Goal: Task Accomplishment & Management: Use online tool/utility

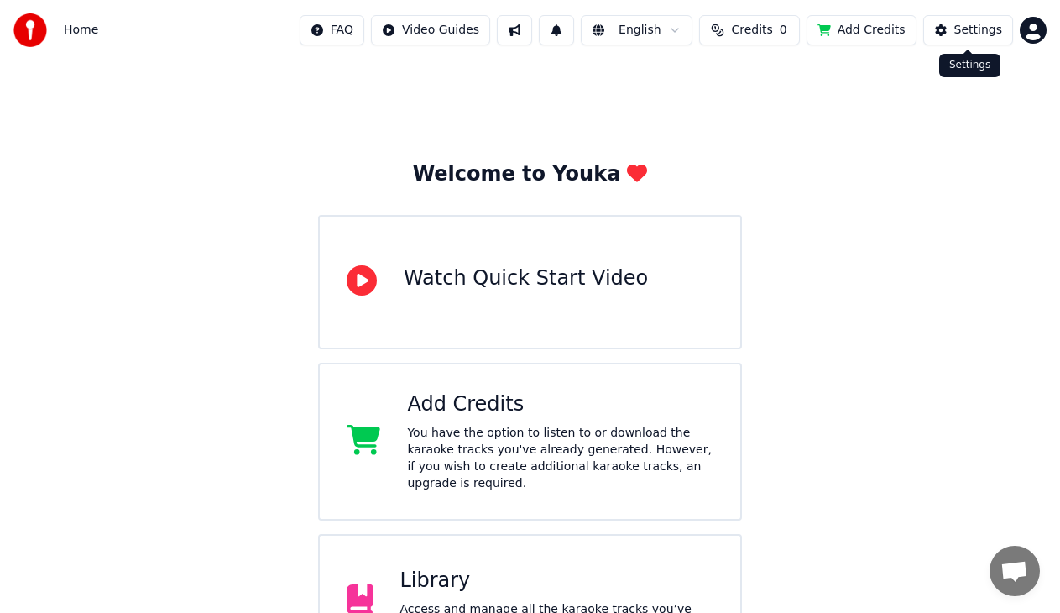
click at [974, 29] on div "Settings" at bounding box center [978, 30] width 48 height 17
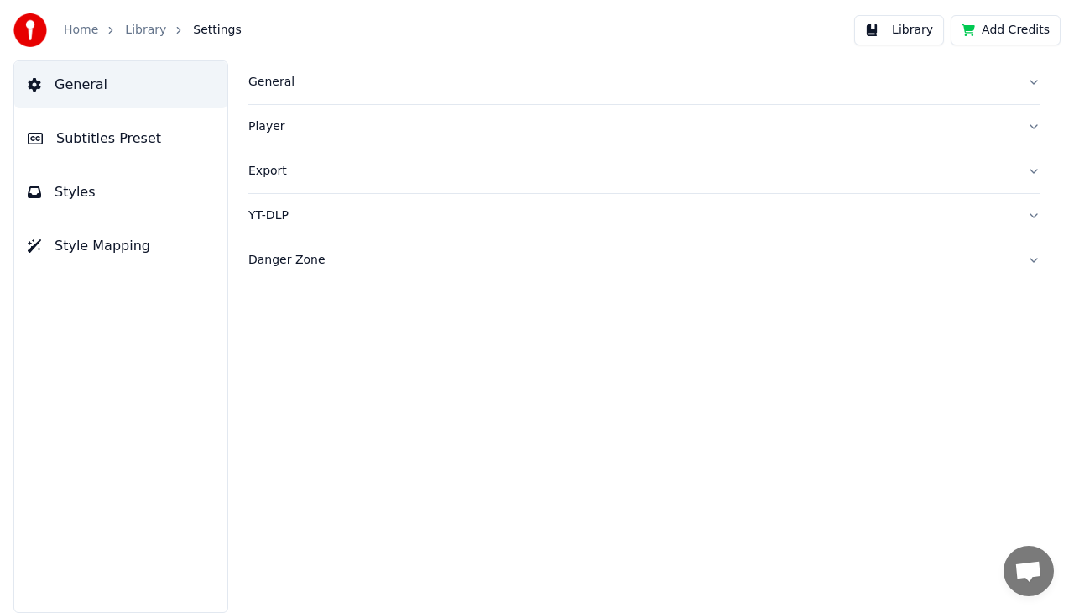
click at [1013, 29] on button "Add Credits" at bounding box center [1006, 30] width 110 height 30
click at [1003, 27] on button "Add Credits" at bounding box center [1006, 30] width 110 height 30
click at [75, 83] on span "General" at bounding box center [81, 85] width 53 height 20
click at [78, 31] on link "Home" at bounding box center [81, 30] width 34 height 17
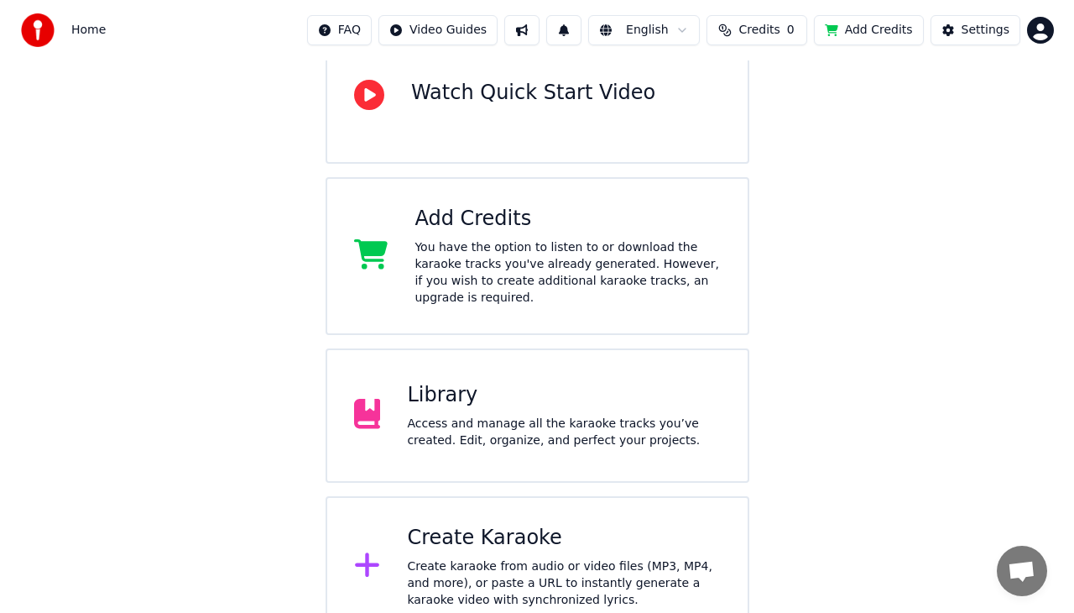
scroll to position [193, 0]
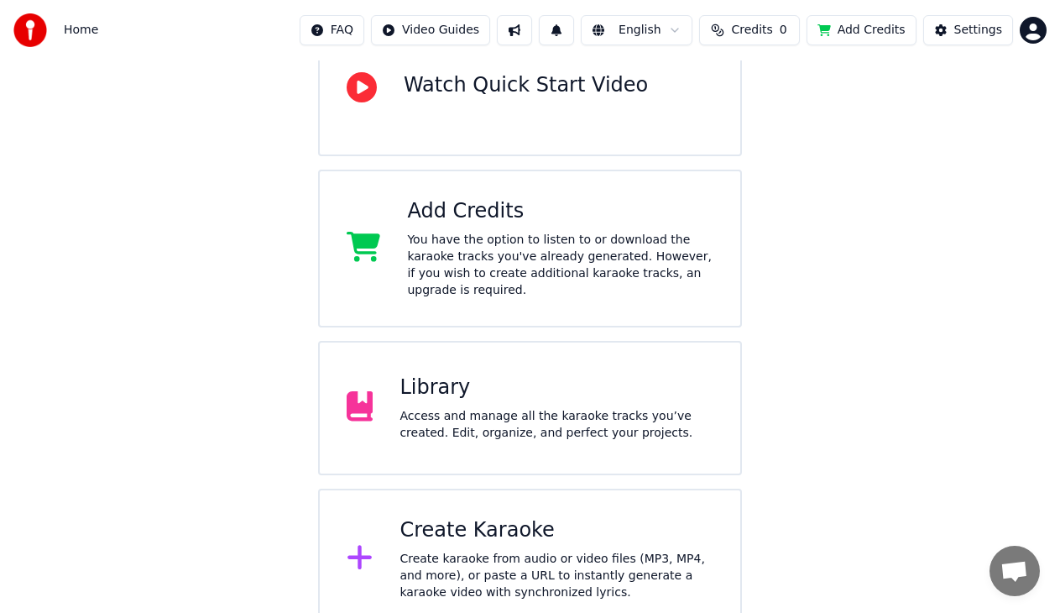
click at [464, 524] on div "Create Karaoke" at bounding box center [556, 530] width 314 height 27
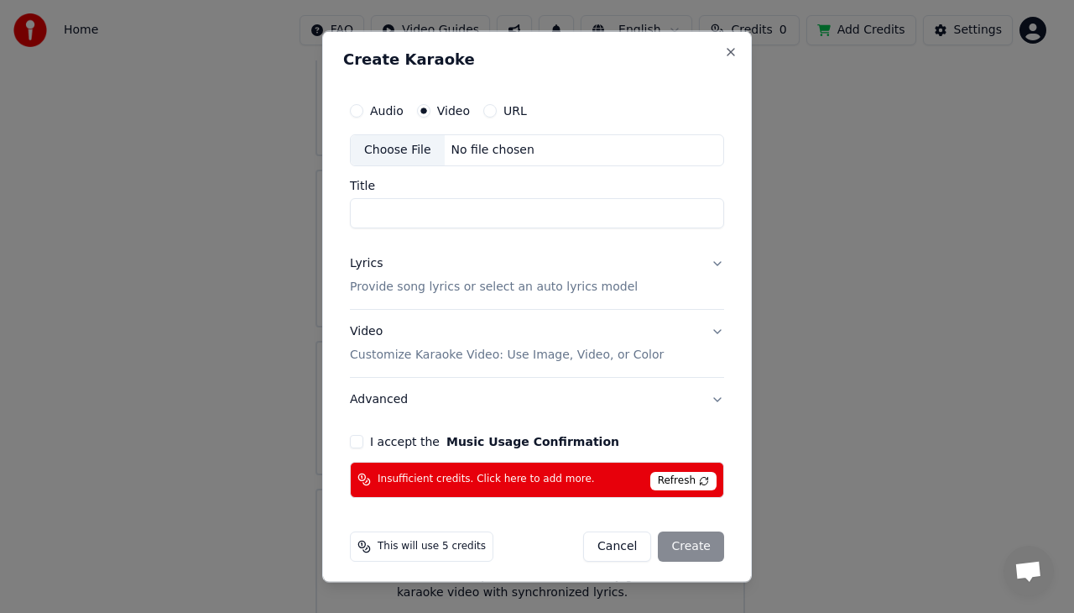
click at [512, 112] on label "URL" at bounding box center [515, 111] width 23 height 12
click at [497, 112] on button "URL" at bounding box center [489, 110] width 13 height 13
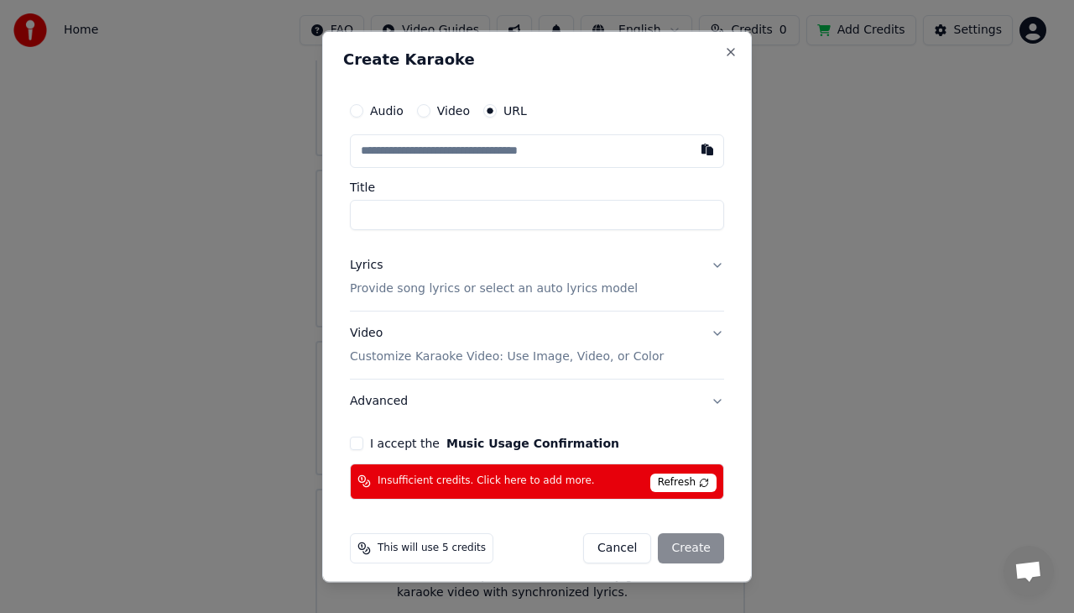
click at [448, 154] on input "text" at bounding box center [537, 151] width 374 height 34
click at [691, 152] on button "button" at bounding box center [708, 149] width 34 height 30
type input "**********"
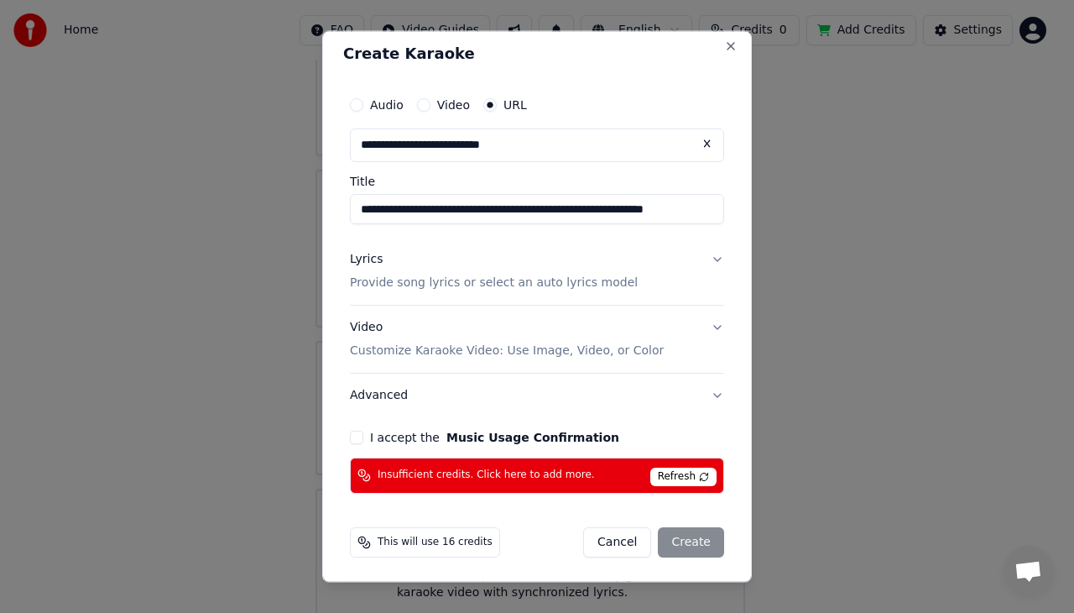
scroll to position [8, 0]
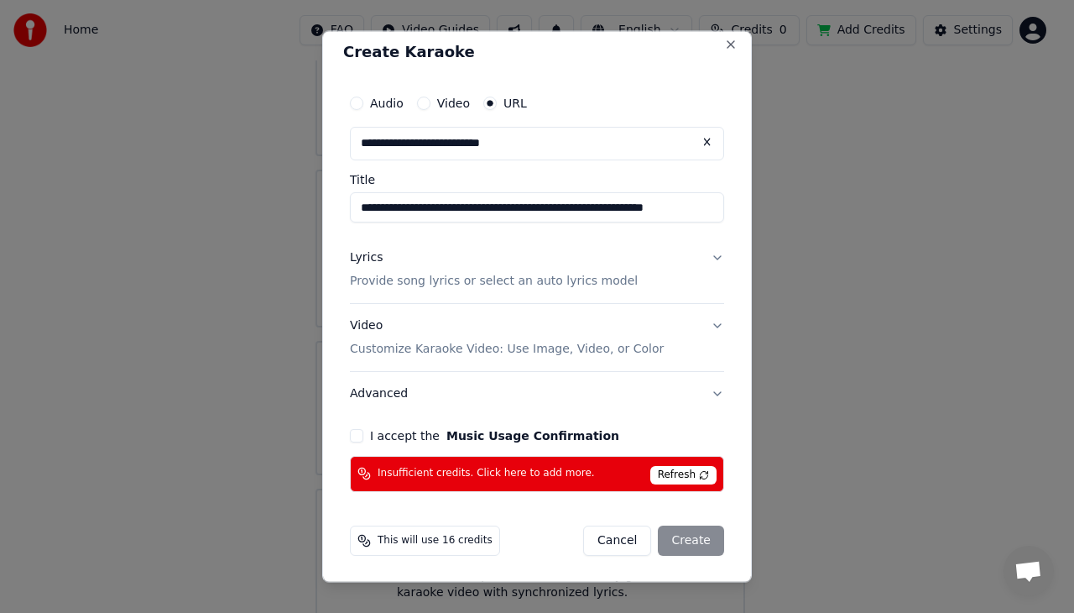
click at [700, 258] on button "Lyrics Provide song lyrics or select an auto lyrics model" at bounding box center [537, 269] width 374 height 67
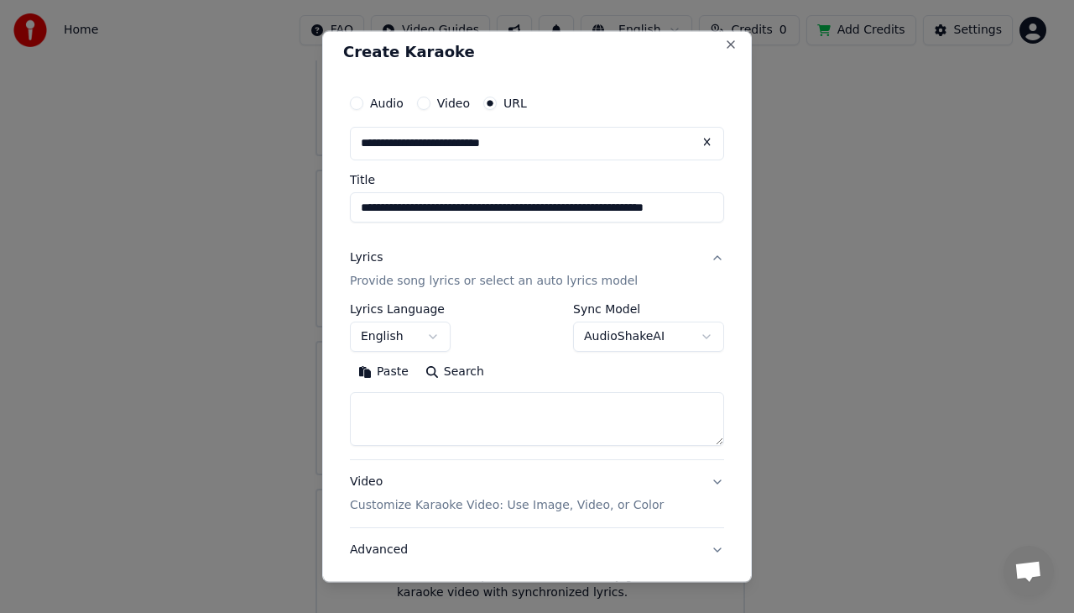
click at [392, 369] on button "Paste" at bounding box center [383, 370] width 67 height 27
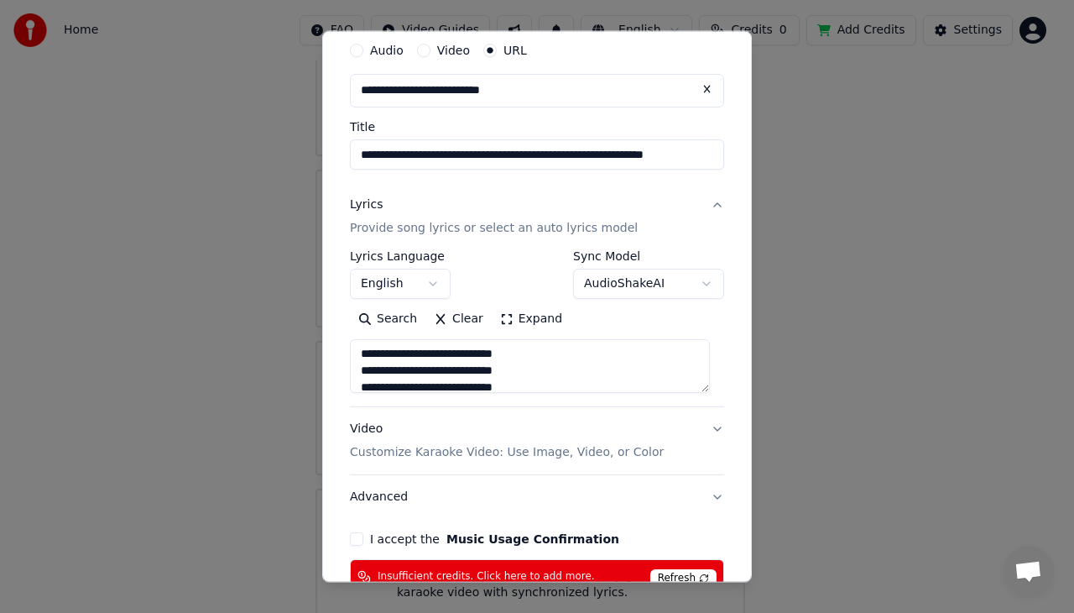
scroll to position [164, 0]
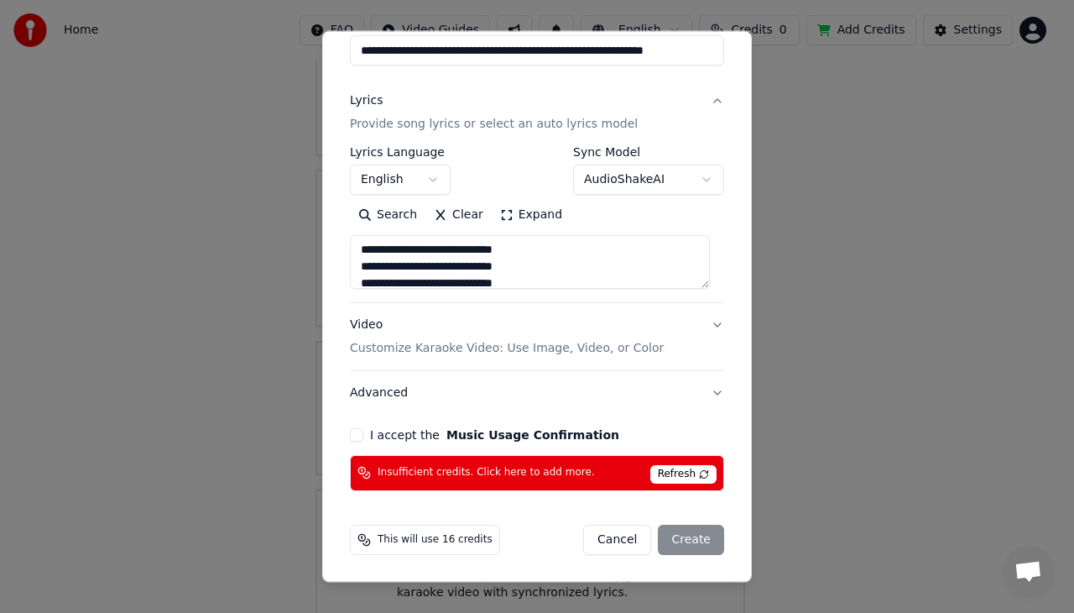
click at [700, 323] on button "Video Customize Karaoke Video: Use Image, Video, or Color" at bounding box center [537, 336] width 374 height 67
type textarea "**********"
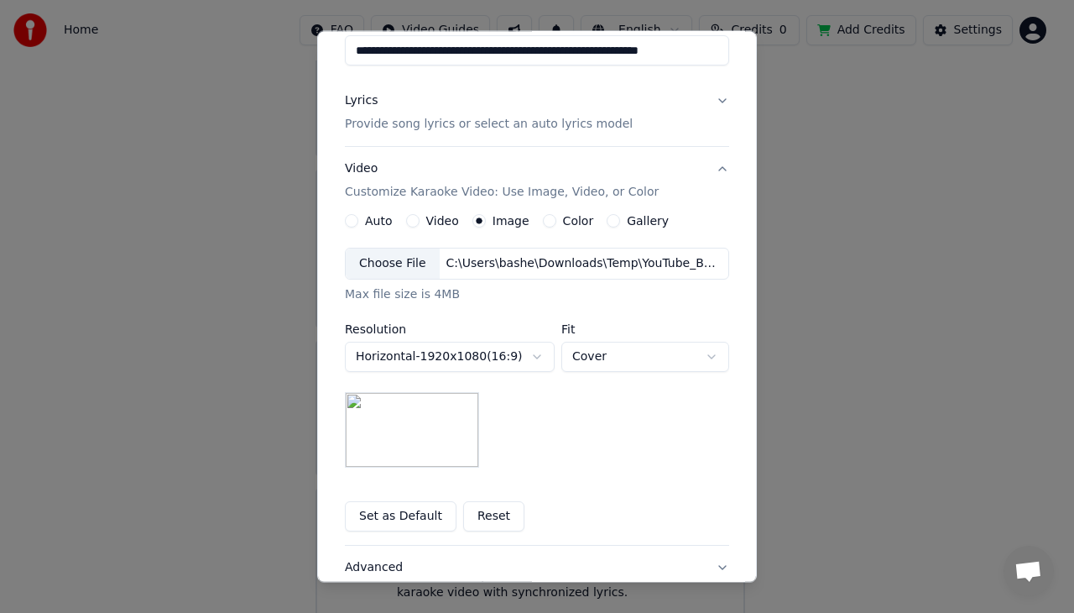
click at [425, 415] on img at bounding box center [412, 430] width 134 height 76
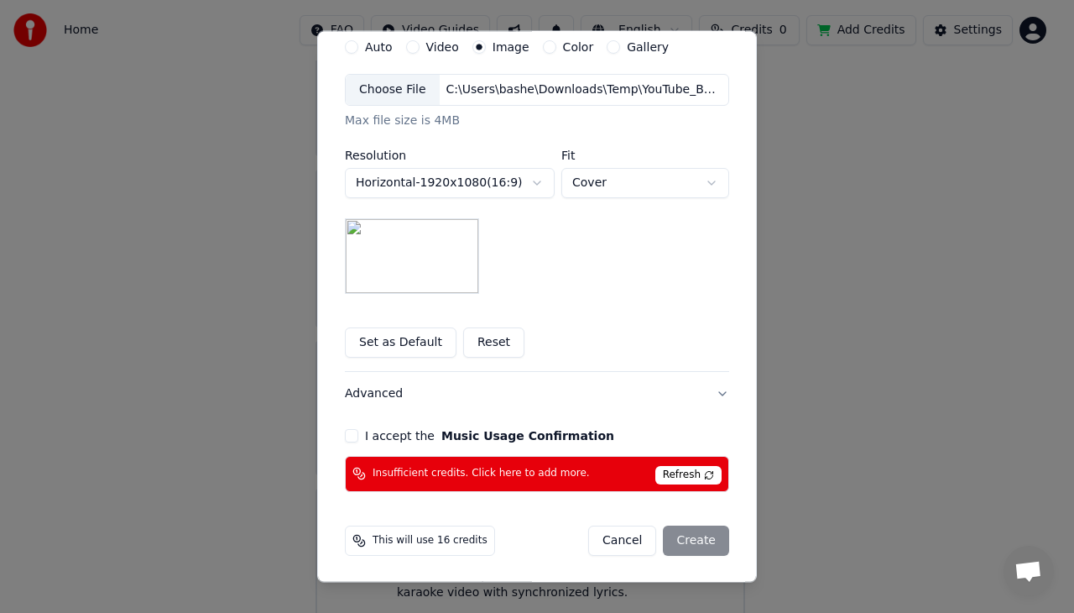
scroll to position [338, 0]
click at [403, 339] on button "Set as Default" at bounding box center [401, 341] width 112 height 30
click at [346, 439] on button "I accept the Music Usage Confirmation" at bounding box center [351, 434] width 13 height 13
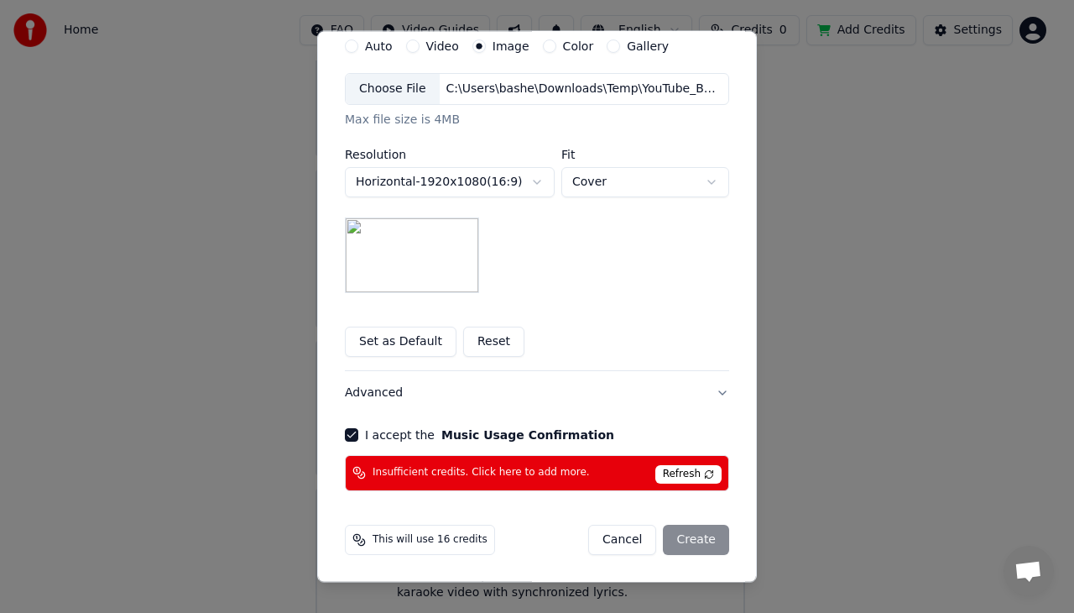
click at [433, 537] on span "This will use 16 credits" at bounding box center [430, 539] width 115 height 13
click at [410, 543] on span "This will use 16 credits" at bounding box center [430, 539] width 115 height 13
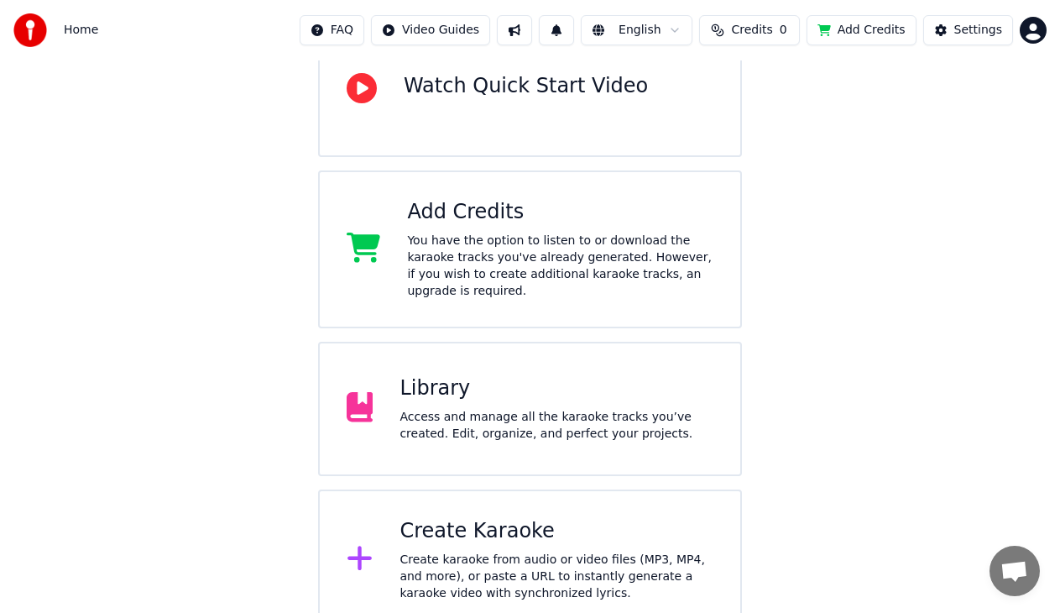
scroll to position [193, 0]
click at [765, 27] on span "Credits" at bounding box center [751, 30] width 41 height 17
click at [656, 80] on th "Topup" at bounding box center [651, 80] width 48 height 34
click at [658, 78] on th "Topup" at bounding box center [651, 80] width 48 height 34
click at [655, 85] on th "Topup" at bounding box center [651, 80] width 48 height 34
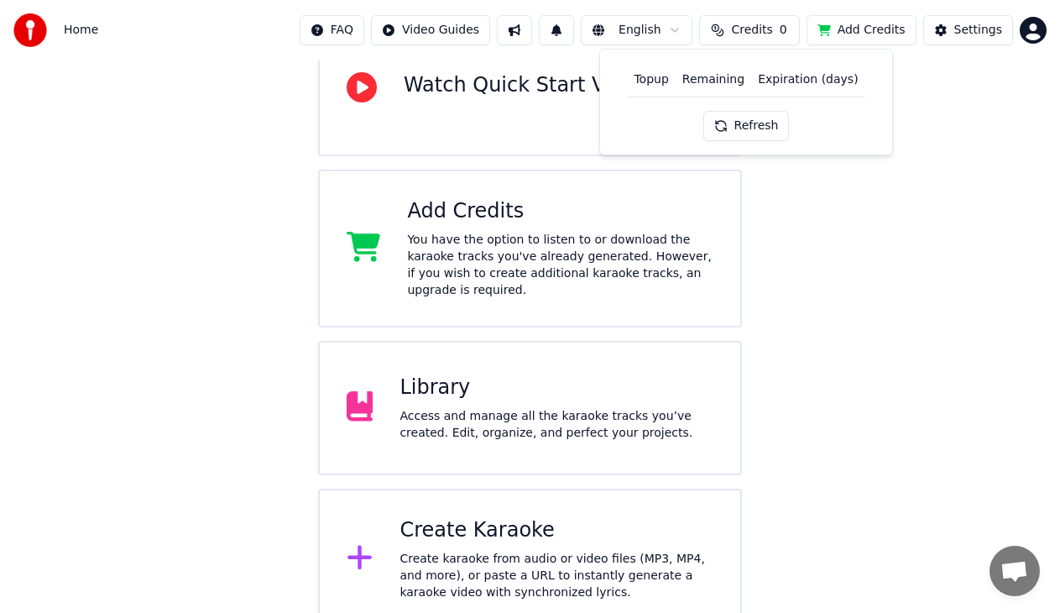
click at [660, 79] on th "Topup" at bounding box center [651, 80] width 48 height 34
click at [734, 81] on th "Remaining" at bounding box center [714, 80] width 76 height 34
click at [837, 79] on th "Expiration (days)" at bounding box center [807, 80] width 113 height 34
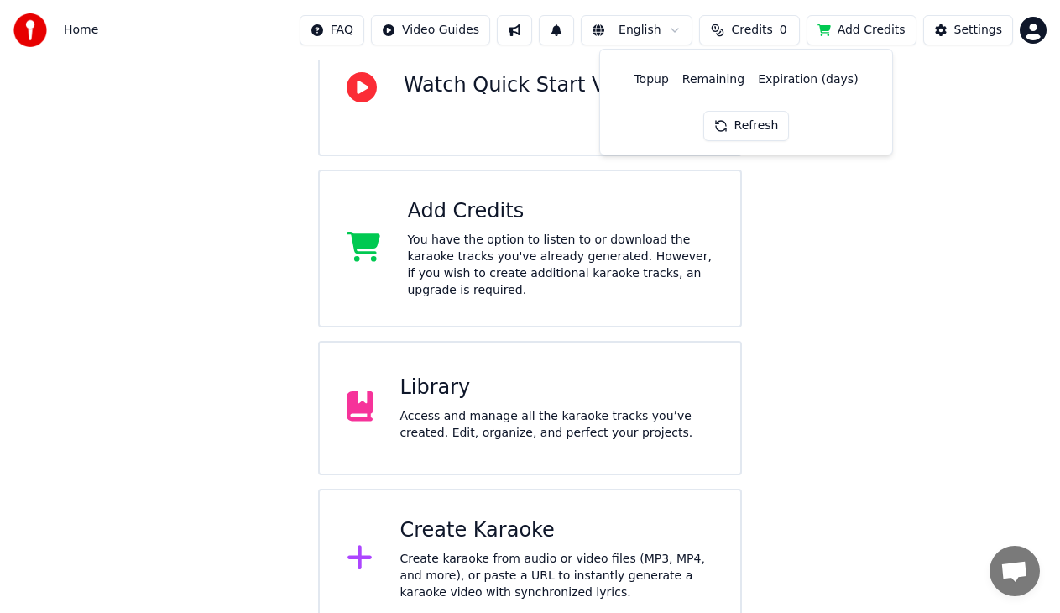
click at [723, 127] on button "Refresh" at bounding box center [746, 126] width 86 height 30
click at [673, 81] on th "Topup" at bounding box center [651, 80] width 48 height 34
drag, startPoint x: 660, startPoint y: 81, endPoint x: 686, endPoint y: 81, distance: 26.0
click at [660, 81] on th "Topup" at bounding box center [651, 80] width 48 height 34
click at [721, 77] on th "Remaining" at bounding box center [714, 80] width 76 height 34
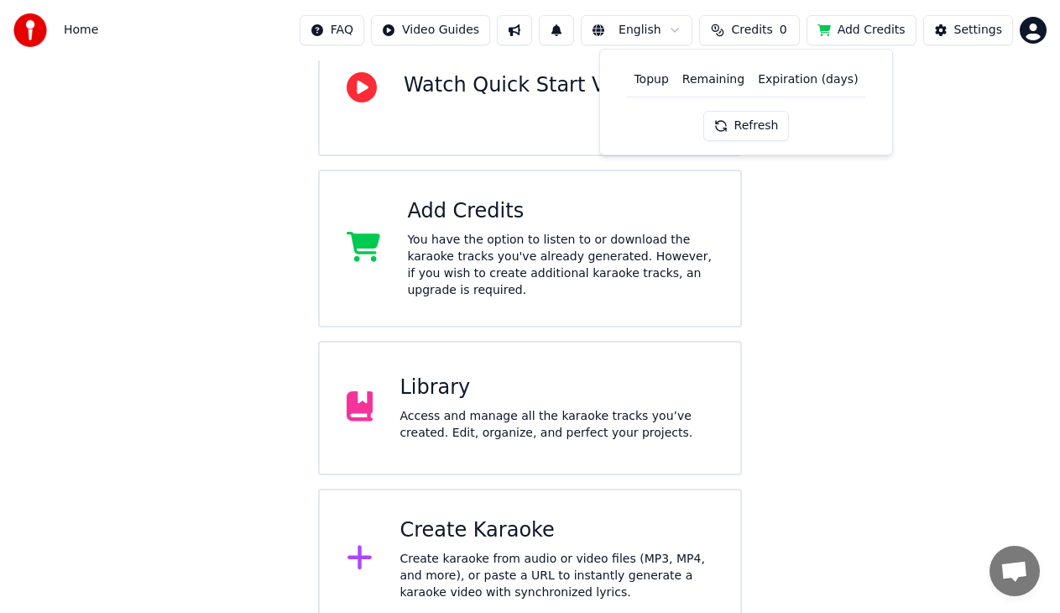
click at [755, 29] on span "Credits" at bounding box center [751, 30] width 41 height 17
click at [826, 76] on th "Expiration (days)" at bounding box center [807, 80] width 113 height 34
click at [885, 123] on div "Topup Remaining Expiration (days) Refresh" at bounding box center [746, 102] width 294 height 107
click at [847, 82] on th "Expiration (days)" at bounding box center [807, 80] width 113 height 34
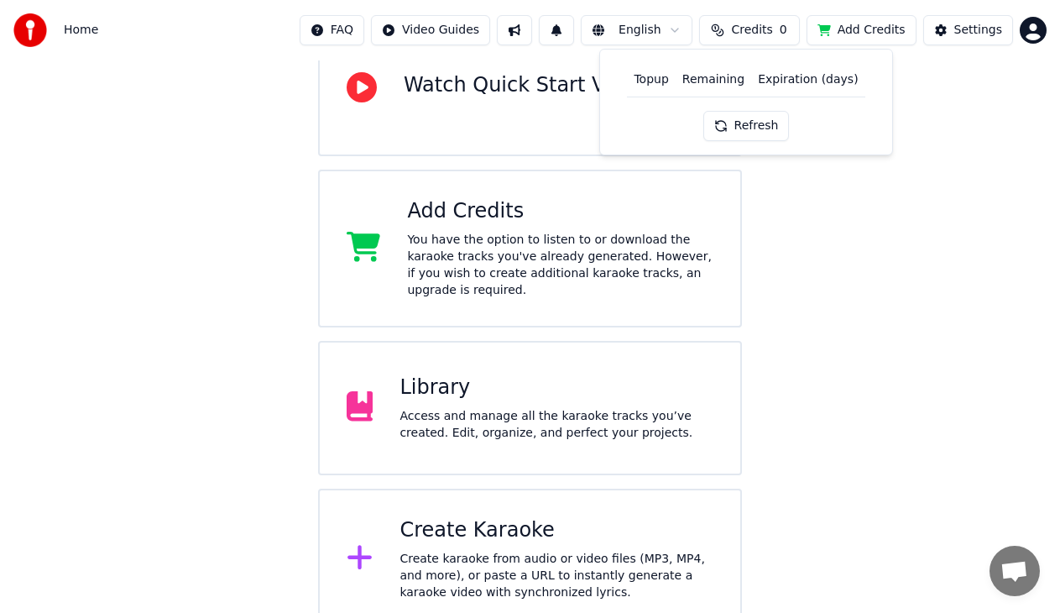
click at [784, 122] on button "Refresh" at bounding box center [746, 126] width 86 height 30
click at [714, 90] on th "Remaining" at bounding box center [714, 80] width 76 height 34
click at [827, 73] on th "Expiration (days)" at bounding box center [807, 80] width 113 height 34
click at [861, 26] on button "Add Credits" at bounding box center [861, 30] width 110 height 30
